Goal: Task Accomplishment & Management: Complete application form

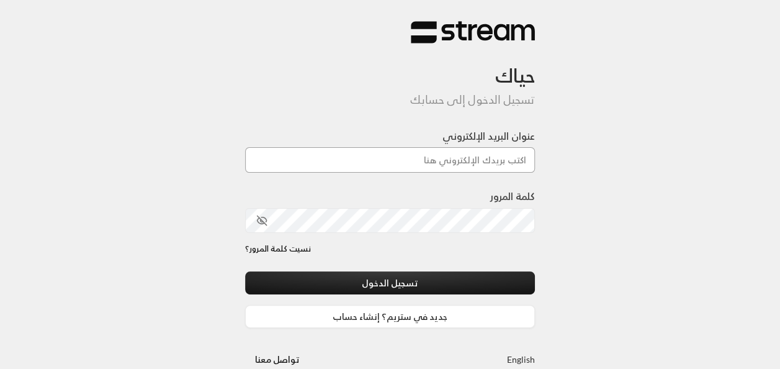
drag, startPoint x: 0, startPoint y: 0, endPoint x: 495, endPoint y: 155, distance: 518.9
click at [495, 155] on input "عنوان البريد الإلكتروني" at bounding box center [390, 159] width 291 height 25
type input "[EMAIL_ADDRESS][DOMAIN_NAME]"
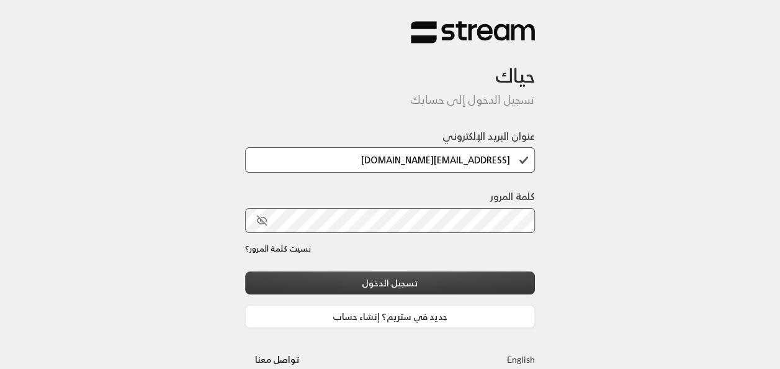
click at [426, 284] on button "تسجيل الدخول" at bounding box center [390, 282] width 291 height 23
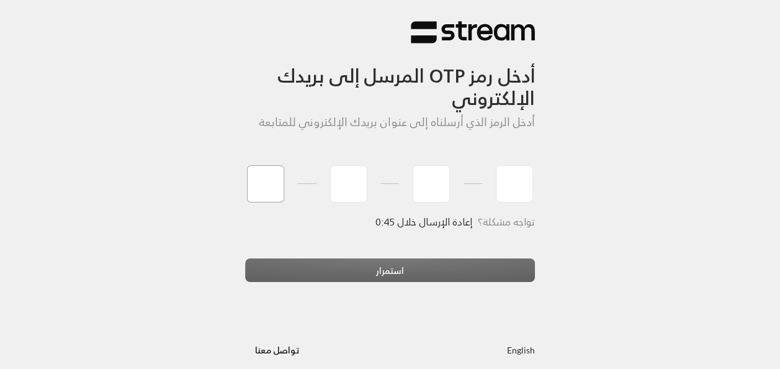
type input "3"
type input "2"
type input "4"
type input "2"
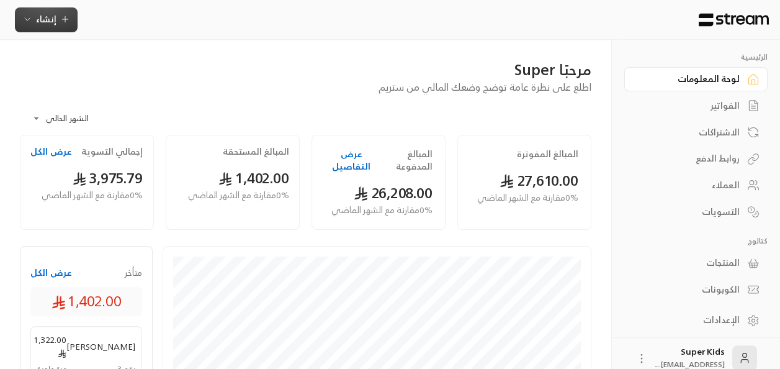
click at [41, 18] on span "إنشاء" at bounding box center [46, 19] width 20 height 16
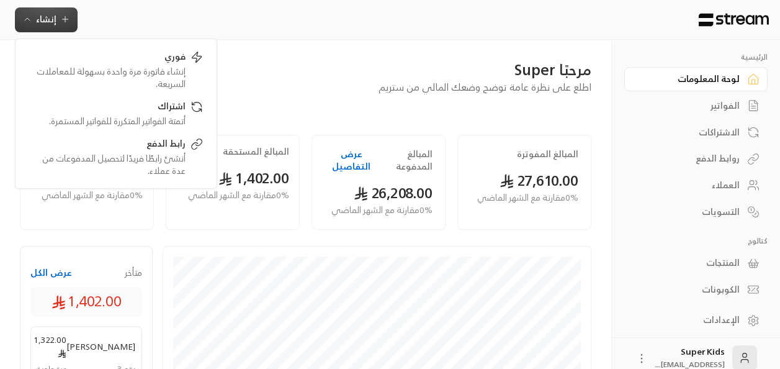
click at [735, 106] on div "الفواتير" at bounding box center [690, 105] width 100 height 12
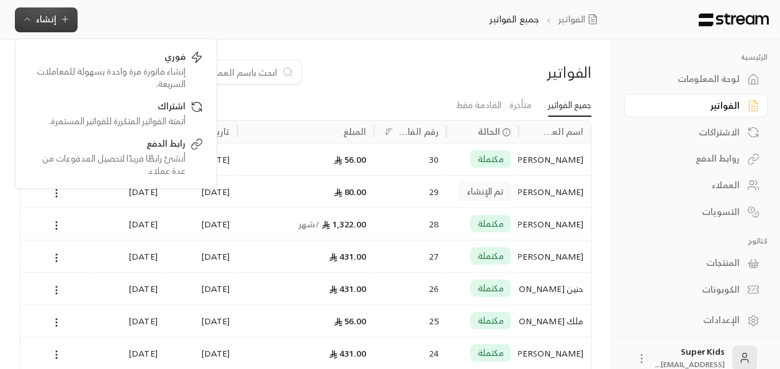
click at [355, 66] on div "فلاتر" at bounding box center [233, 72] width 426 height 25
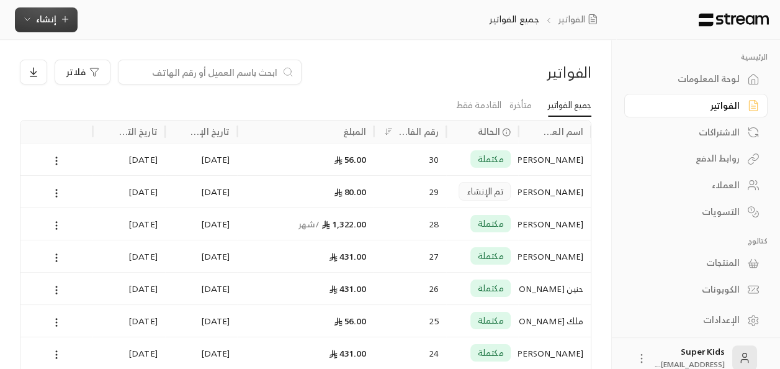
click at [50, 20] on span "إنشاء" at bounding box center [46, 19] width 20 height 16
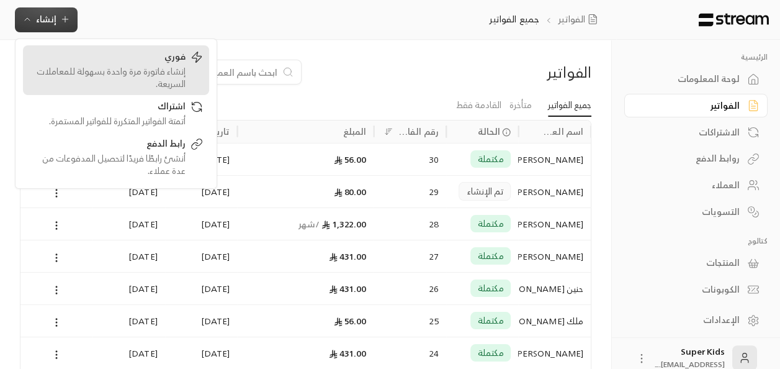
click at [149, 70] on div "إنشاء فاتورة مرة واحدة بسهولة للمعاملات السريعة." at bounding box center [107, 77] width 156 height 25
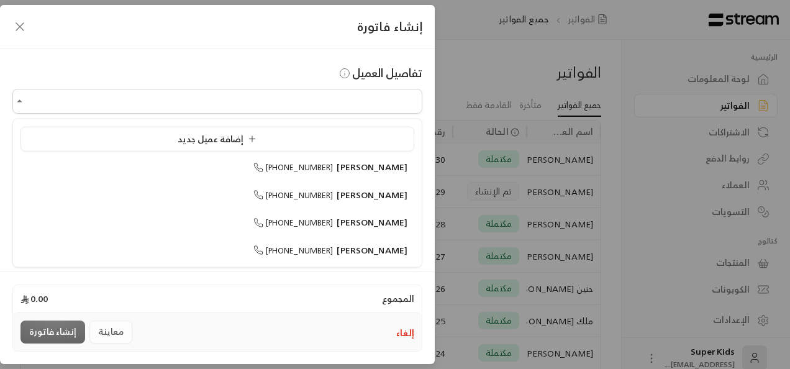
click at [226, 104] on input "اختر العميل" at bounding box center [217, 102] width 410 height 22
click at [236, 137] on span "إضافة عميل جديد" at bounding box center [220, 138] width 84 height 16
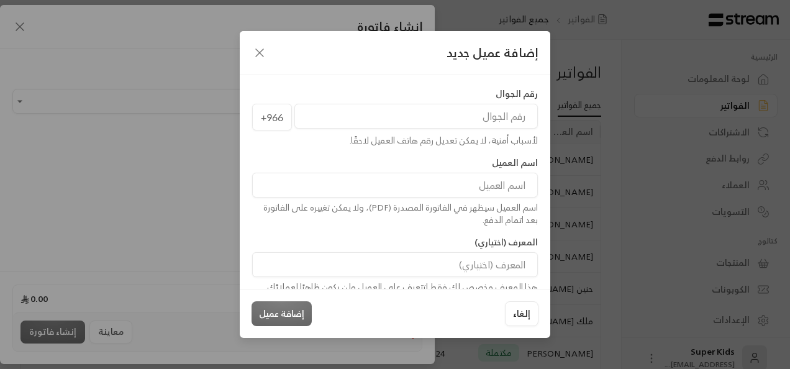
click at [417, 118] on input "tel" at bounding box center [415, 116] width 243 height 25
type input "505611262"
click at [437, 191] on input at bounding box center [395, 185] width 286 height 25
type input "[PERSON_NAME]"
click at [286, 313] on button "إضافة عميل" at bounding box center [281, 313] width 60 height 25
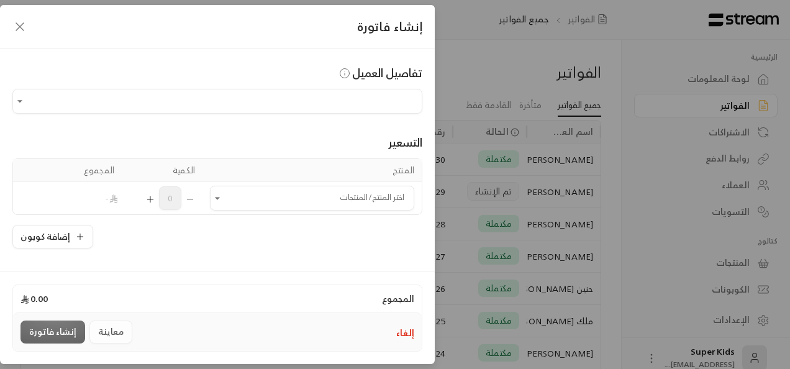
type input "**********"
click at [223, 194] on icon "Open" at bounding box center [217, 198] width 12 height 12
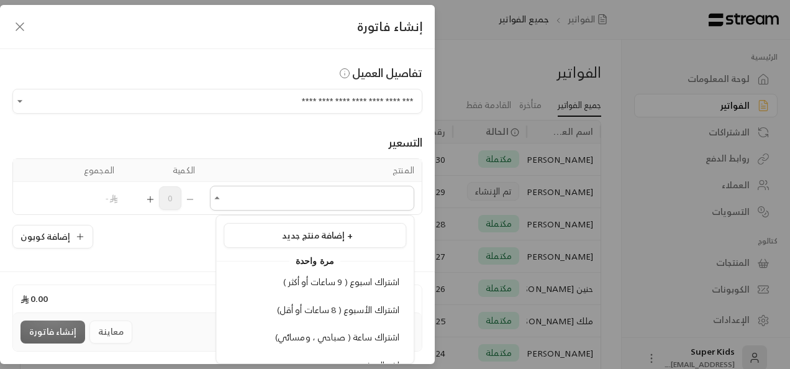
click at [349, 334] on span "اشتراك ساعة ( صباحي ، ومسائي)" at bounding box center [337, 337] width 125 height 16
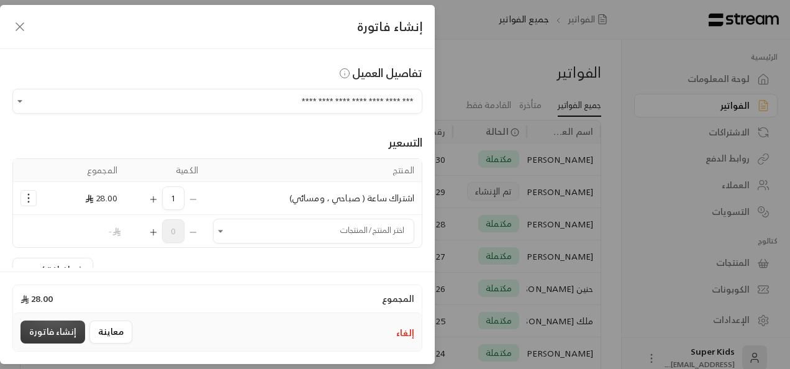
click at [58, 329] on button "إنشاء فاتورة" at bounding box center [52, 331] width 65 height 23
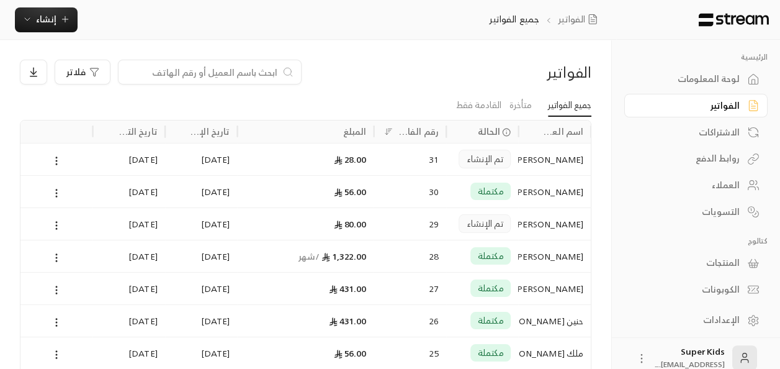
click at [57, 158] on icon at bounding box center [56, 160] width 11 height 11
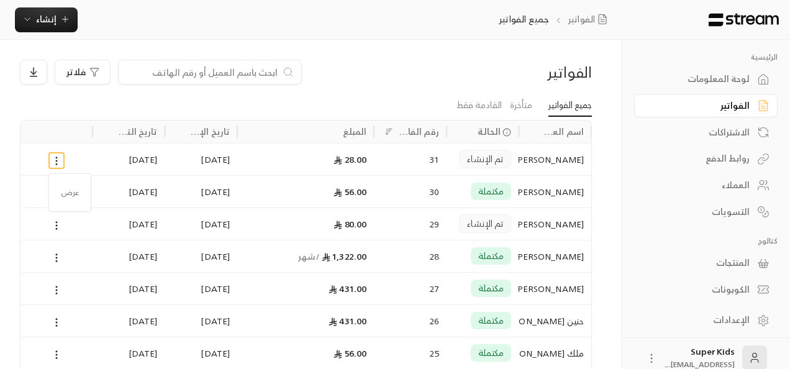
click at [426, 38] on div at bounding box center [395, 184] width 790 height 369
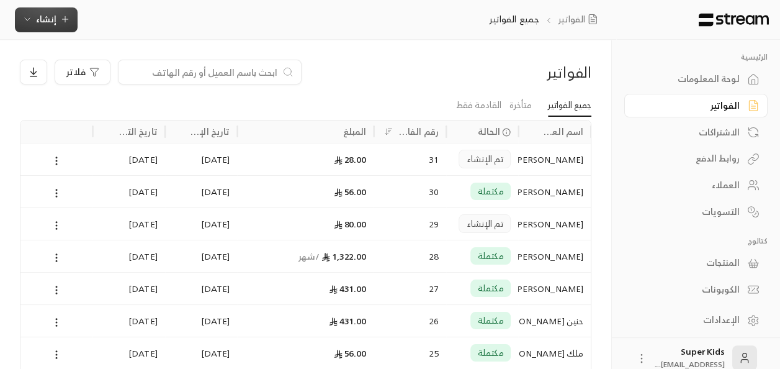
click at [55, 19] on span "إنشاء" at bounding box center [46, 19] width 20 height 16
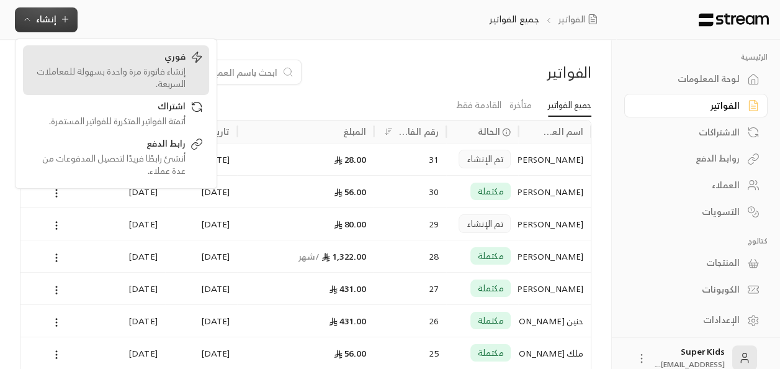
click at [169, 71] on div "إنشاء فاتورة مرة واحدة بسهولة للمعاملات السريعة." at bounding box center [107, 77] width 156 height 25
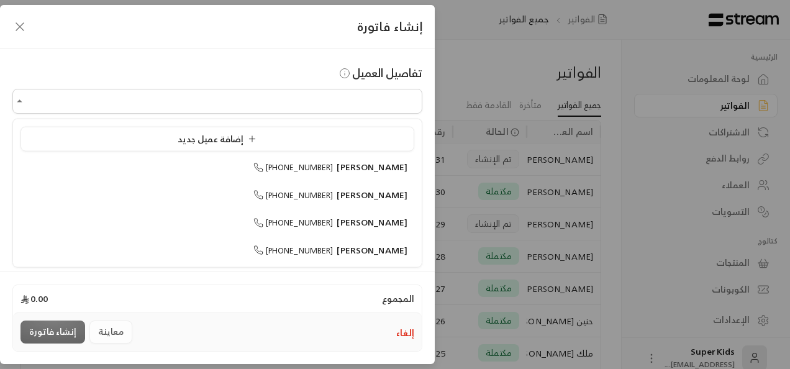
click at [355, 102] on input "اختر العميل" at bounding box center [217, 102] width 410 height 22
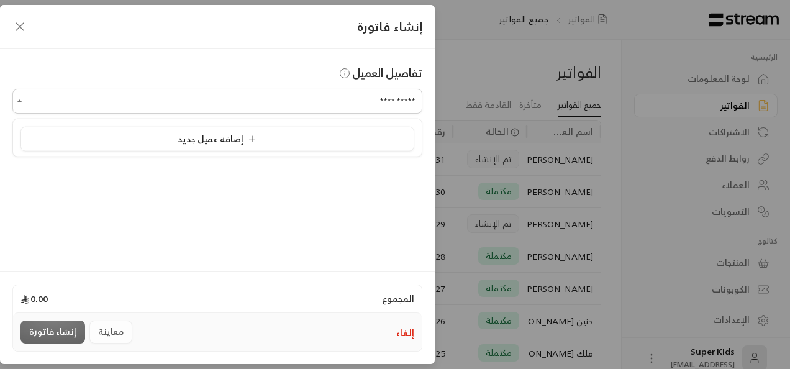
click at [248, 135] on icon at bounding box center [252, 139] width 10 height 10
type input "**********"
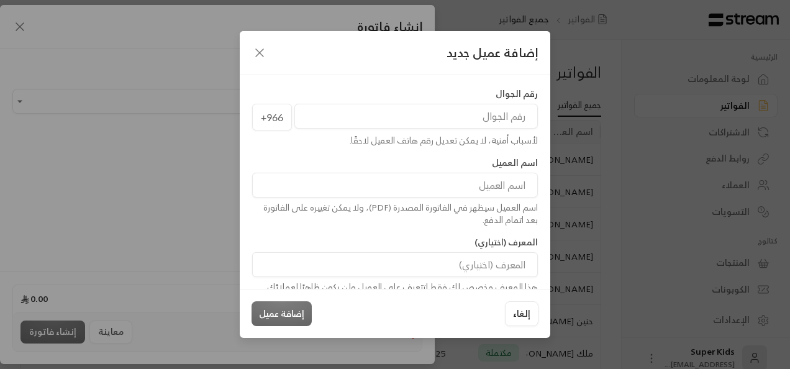
click at [395, 118] on input "tel" at bounding box center [415, 116] width 243 height 25
paste input "557545760"
type input "557545760"
click at [462, 201] on div "اسم العميل سيظهر في الفاتورة المصدرة (PDF)، ولا يمكن تغييره على الفاتورة بعد ات…" at bounding box center [395, 213] width 286 height 25
click at [443, 186] on input at bounding box center [395, 185] width 286 height 25
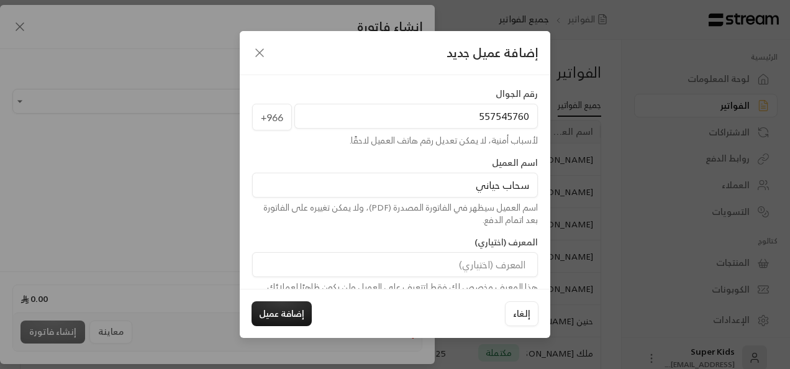
type input "سحاب حياني"
click at [290, 317] on button "إضافة عميل" at bounding box center [281, 313] width 60 height 25
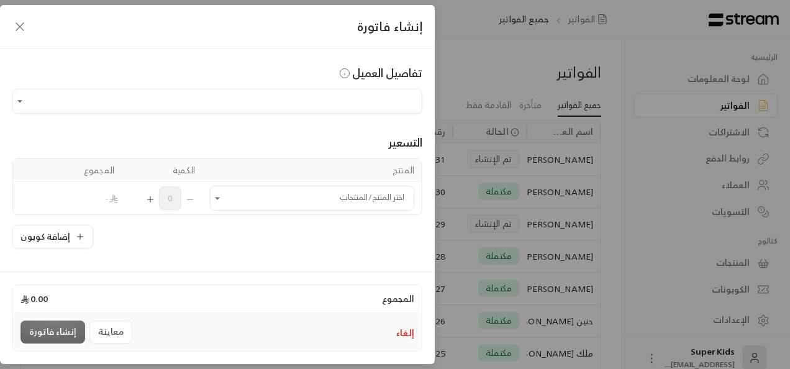
type input "**********"
click at [241, 199] on input "اختر العميل" at bounding box center [312, 198] width 204 height 22
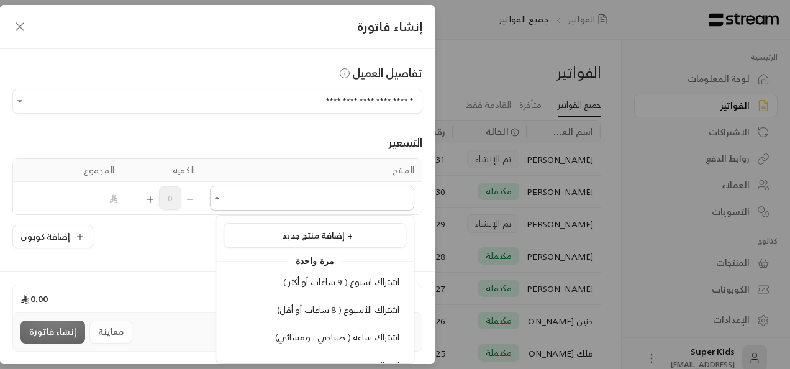
click at [262, 305] on div "اشتراك الأسبوع ( 8 ساعات أو أقل)" at bounding box center [314, 310] width 169 height 13
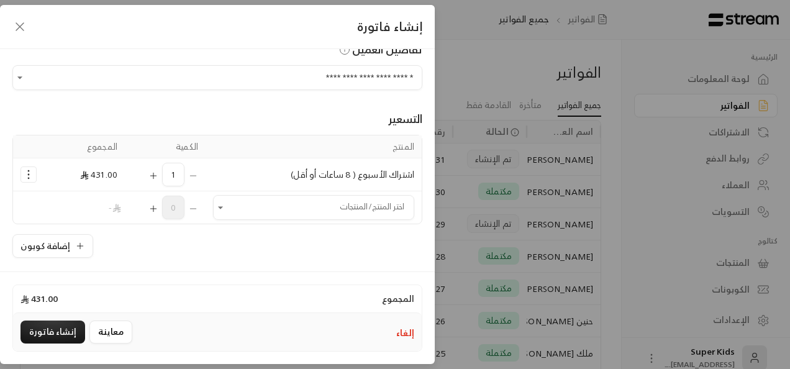
scroll to position [24, 0]
click at [35, 170] on icon "Selected Products" at bounding box center [28, 174] width 12 height 12
click at [98, 225] on span "إزالة المنتج" at bounding box center [82, 226] width 35 height 14
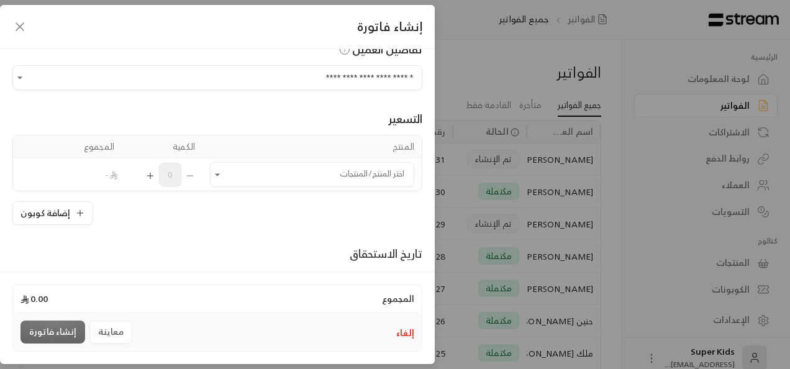
click at [223, 175] on icon "Open" at bounding box center [217, 174] width 12 height 12
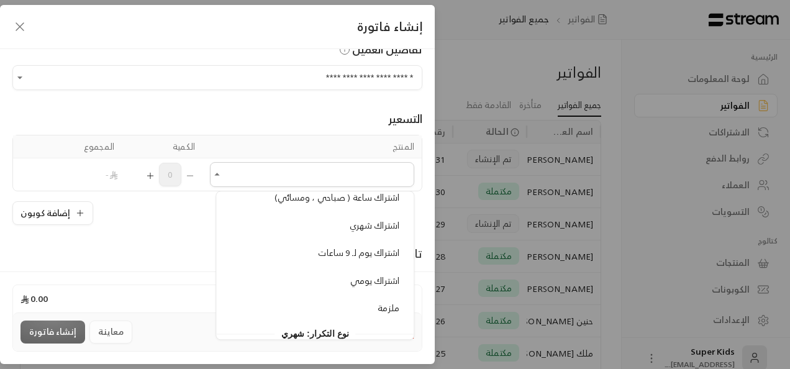
scroll to position [124, 0]
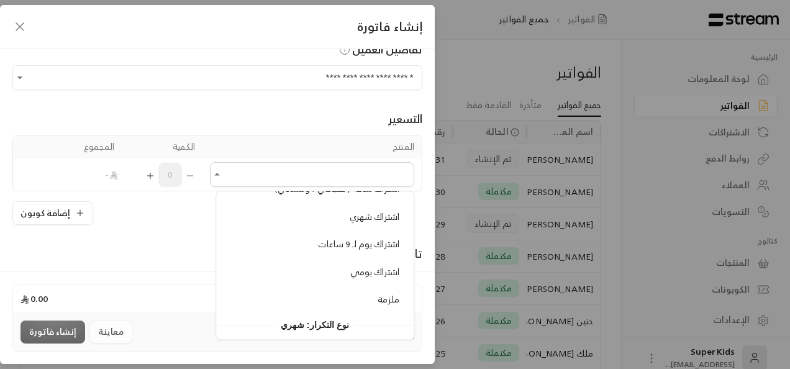
click at [310, 277] on li "اشتراك يومي" at bounding box center [314, 272] width 183 height 24
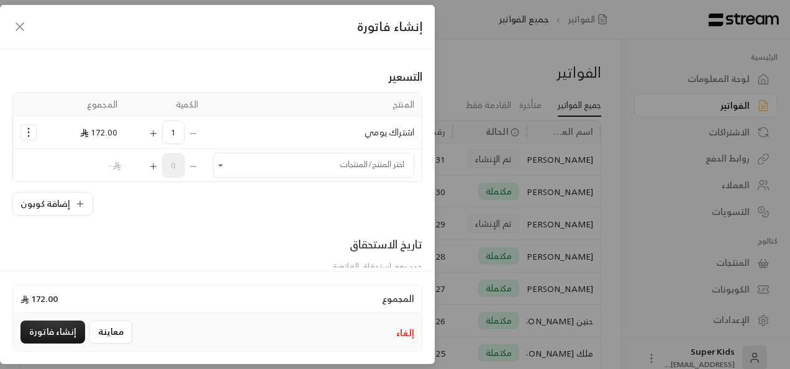
scroll to position [68, 0]
click at [227, 161] on icon "Open" at bounding box center [220, 162] width 12 height 12
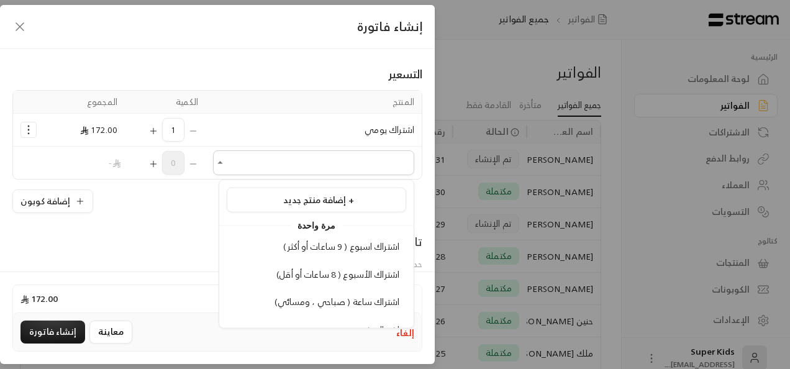
click at [359, 294] on span "اشتراك ساعة ( صباحي ، ومسائي)" at bounding box center [336, 302] width 125 height 16
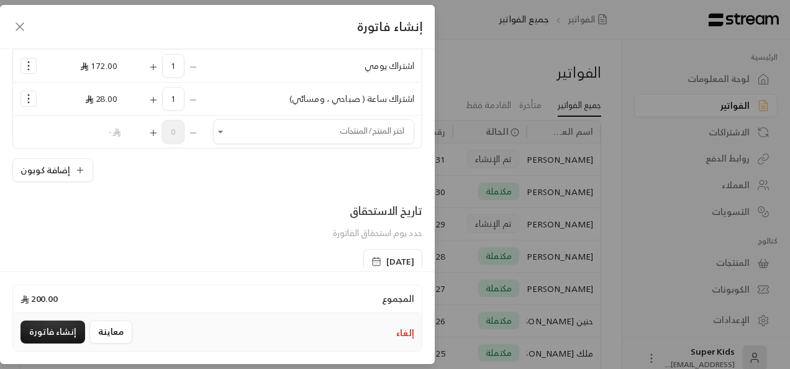
scroll to position [134, 0]
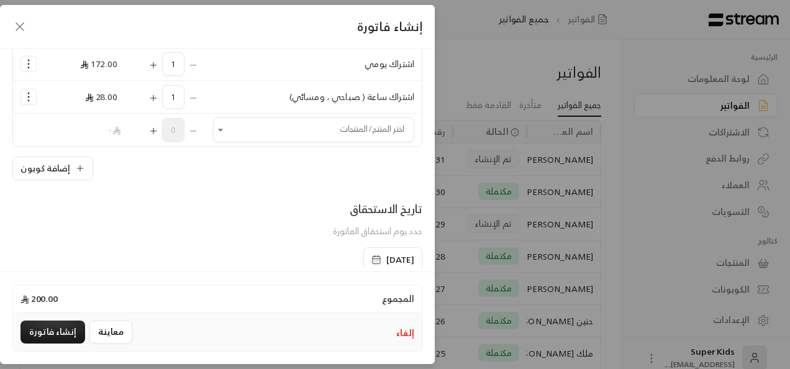
click at [34, 93] on icon "Selected Products" at bounding box center [28, 97] width 12 height 12
click at [160, 200] on div "تاريخ الاستحقاق حدد يوم استحقاق الفاتورة" at bounding box center [217, 223] width 422 height 47
click at [35, 92] on icon "Selected Products" at bounding box center [28, 97] width 12 height 12
click at [96, 148] on span "إزالة المنتج" at bounding box center [82, 149] width 35 height 14
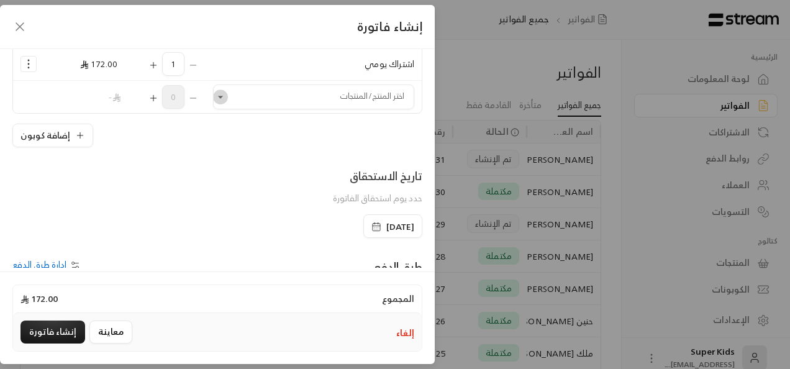
click at [223, 96] on icon "Open" at bounding box center [220, 97] width 5 height 2
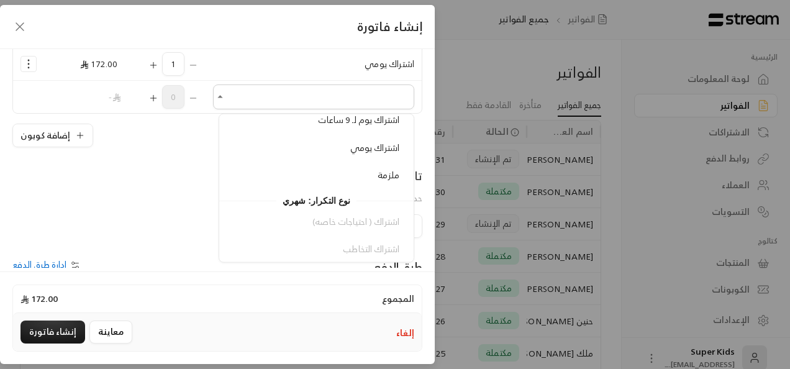
scroll to position [176, 0]
click at [281, 143] on div "اشتراك يومي" at bounding box center [316, 142] width 166 height 13
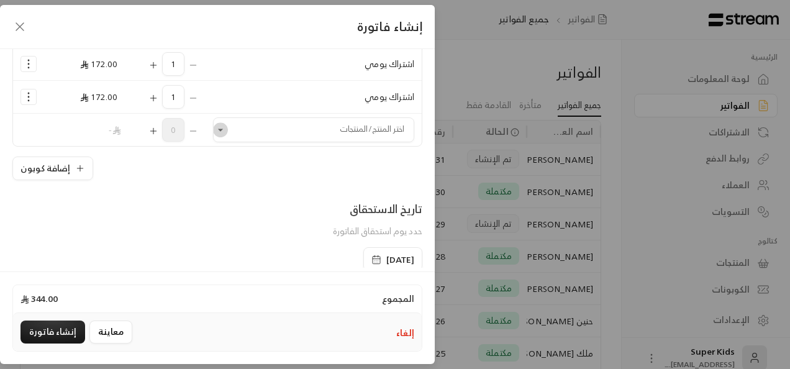
click at [227, 130] on icon "Open" at bounding box center [220, 130] width 12 height 12
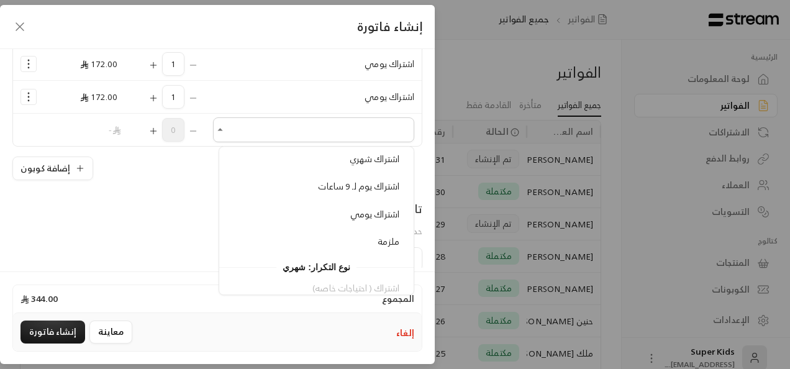
scroll to position [139, 0]
click at [379, 211] on span "اشتراك يومي" at bounding box center [374, 212] width 49 height 16
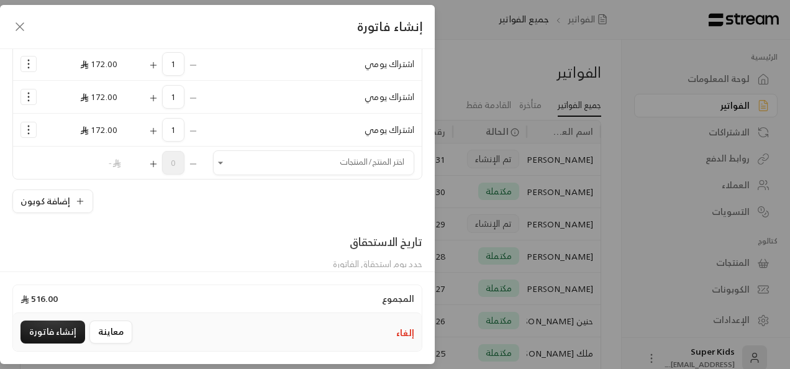
click at [158, 131] on icon "Selected Products" at bounding box center [153, 131] width 10 height 10
click at [198, 126] on icon "Selected Products" at bounding box center [193, 131] width 10 height 10
click at [198, 131] on div "1" at bounding box center [165, 130] width 66 height 24
click at [33, 128] on icon "Selected Products" at bounding box center [28, 130] width 12 height 12
click at [92, 179] on span "إزالة المنتج" at bounding box center [82, 182] width 35 height 14
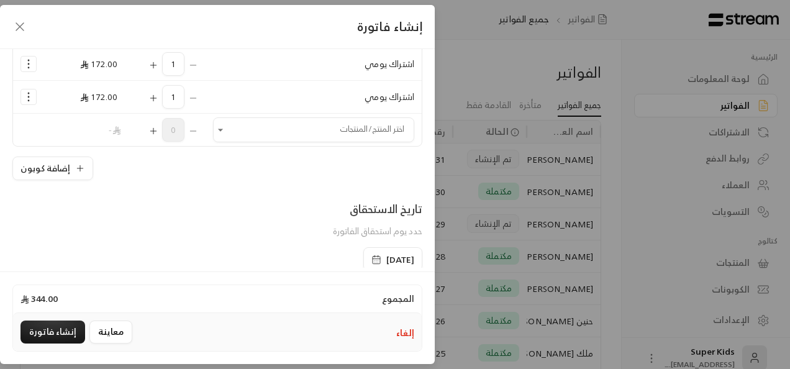
click at [33, 98] on icon "Selected Products" at bounding box center [28, 97] width 12 height 12
click at [89, 149] on span "إزالة المنتج" at bounding box center [82, 149] width 35 height 14
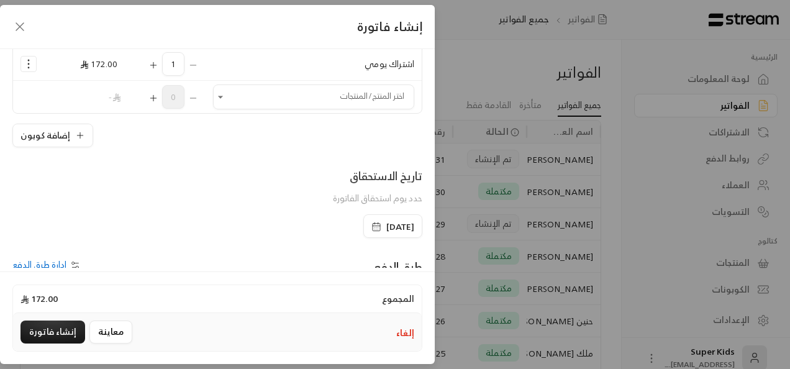
click at [158, 60] on icon "Selected Products" at bounding box center [153, 65] width 10 height 10
click at [61, 202] on div "تاريخ الاستحقاق حدد يوم استحقاق الفاتورة" at bounding box center [217, 190] width 422 height 47
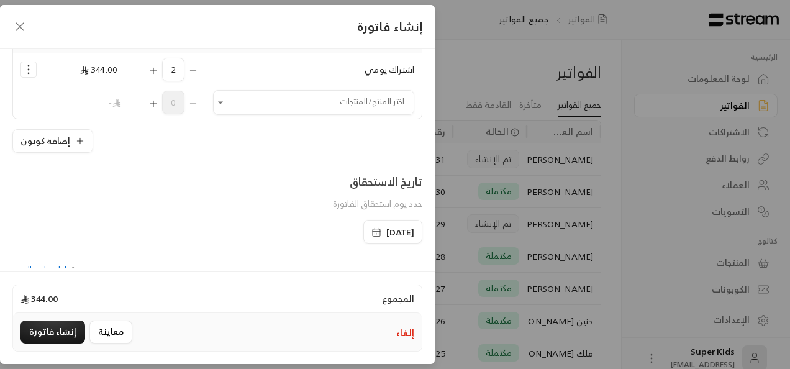
scroll to position [286, 0]
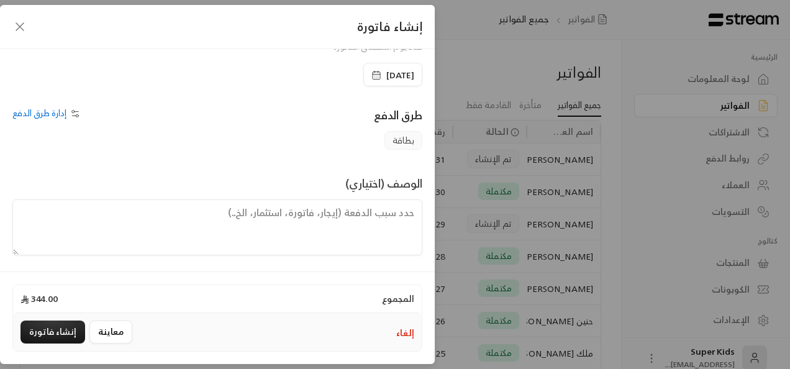
click at [383, 210] on textarea at bounding box center [217, 227] width 410 height 56
type textarea "دفع مستحقات ماليه لمده ثلاث ايام وتم خصم يوم"
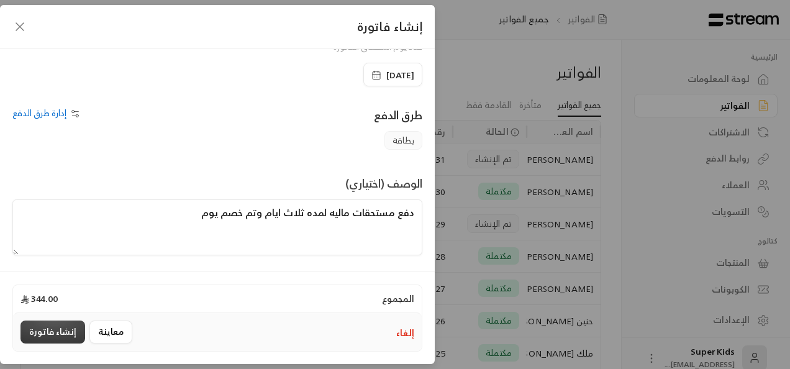
click at [59, 330] on button "إنشاء فاتورة" at bounding box center [52, 331] width 65 height 23
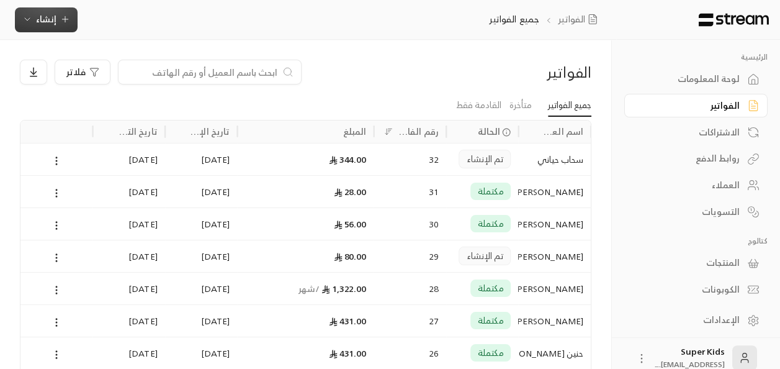
click at [61, 24] on icon "button" at bounding box center [65, 19] width 10 height 10
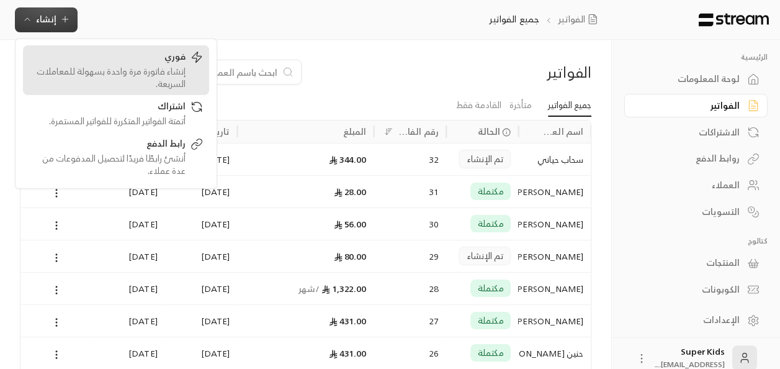
click at [156, 72] on div "إنشاء فاتورة مرة واحدة بسهولة للمعاملات السريعة." at bounding box center [107, 77] width 156 height 25
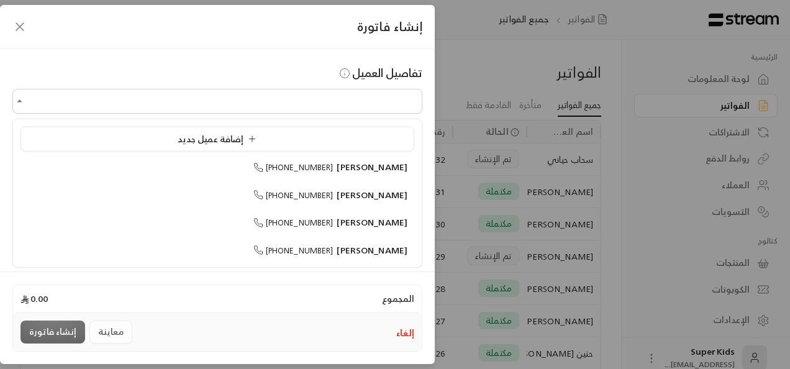
click at [340, 106] on input "اختر العميل" at bounding box center [217, 102] width 410 height 22
click at [270, 133] on div "إضافة عميل جديد" at bounding box center [217, 138] width 380 height 13
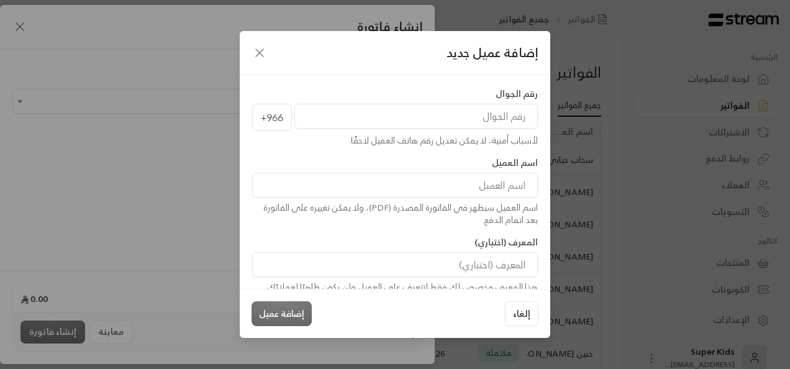
click at [433, 122] on input "tel" at bounding box center [415, 116] width 243 height 25
click at [501, 115] on input "tel" at bounding box center [415, 116] width 243 height 25
paste input "534979767"
type input "534979767"
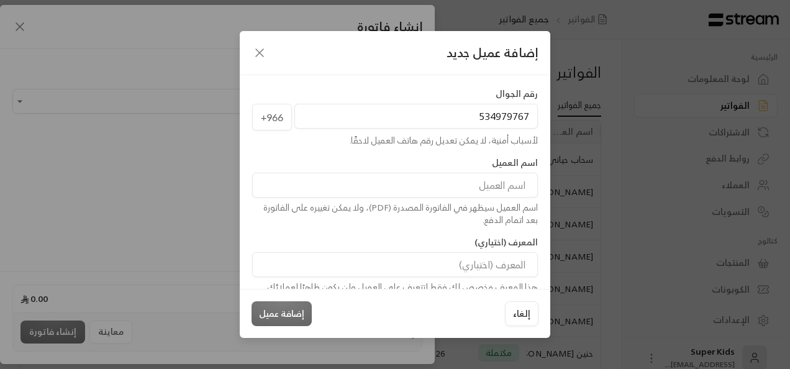
click at [506, 178] on input at bounding box center [395, 185] width 286 height 25
type input "[PERSON_NAME]"
click at [301, 315] on button "إضافة عميل" at bounding box center [281, 313] width 60 height 25
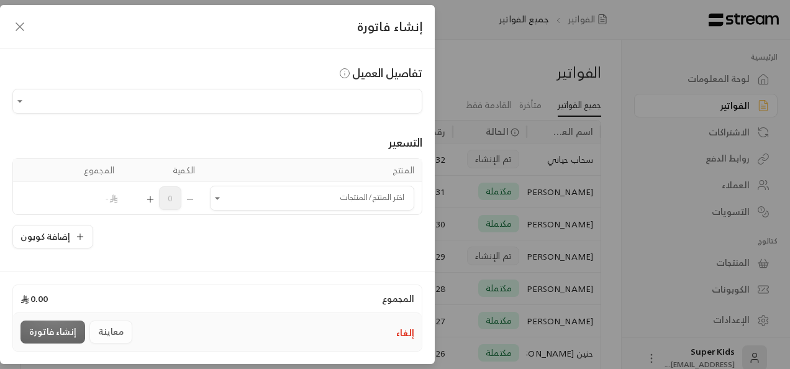
type input "**********"
click at [220, 197] on icon "Open" at bounding box center [217, 198] width 12 height 12
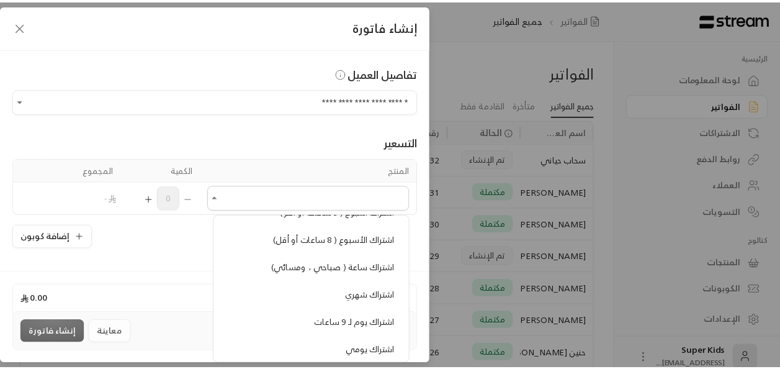
scroll to position [53, 0]
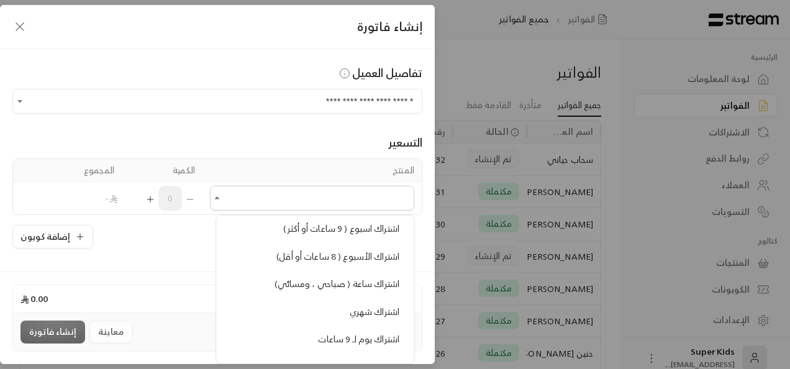
click at [327, 287] on span "اشتراك ساعة ( صباحي ، ومسائي)" at bounding box center [337, 284] width 125 height 16
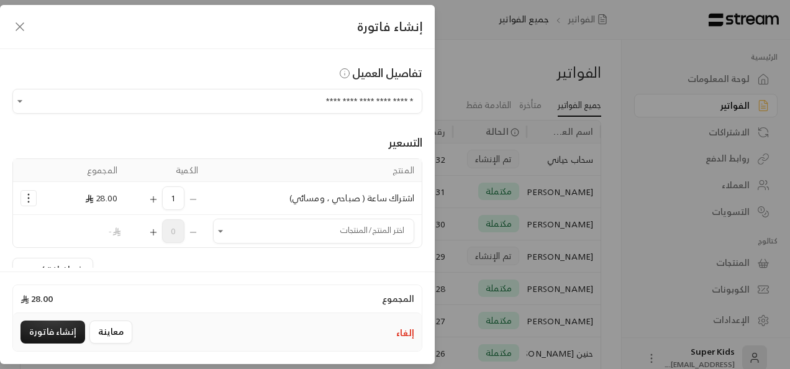
click at [153, 198] on icon "Selected Products" at bounding box center [153, 199] width 0 height 6
click at [61, 335] on button "إنشاء فاتورة" at bounding box center [52, 331] width 65 height 23
